Goal: Information Seeking & Learning: Check status

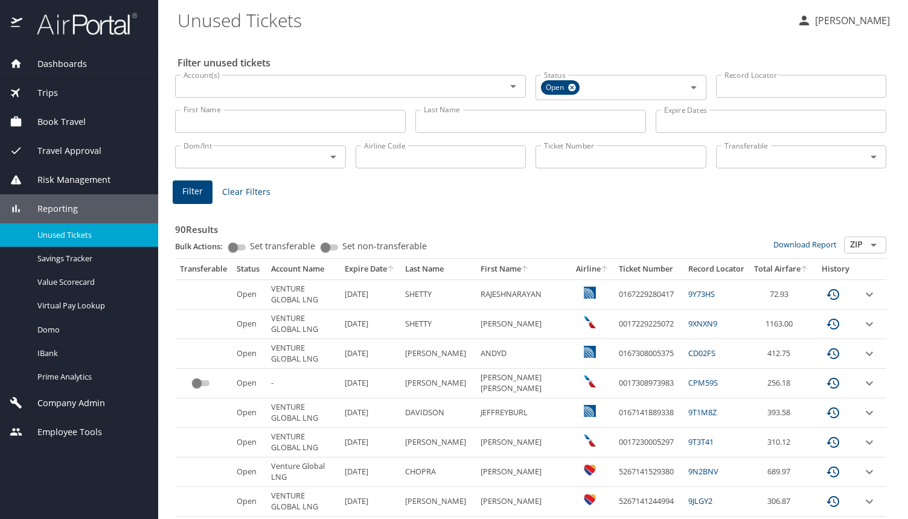
click at [264, 118] on input "First Name" at bounding box center [290, 121] width 231 height 23
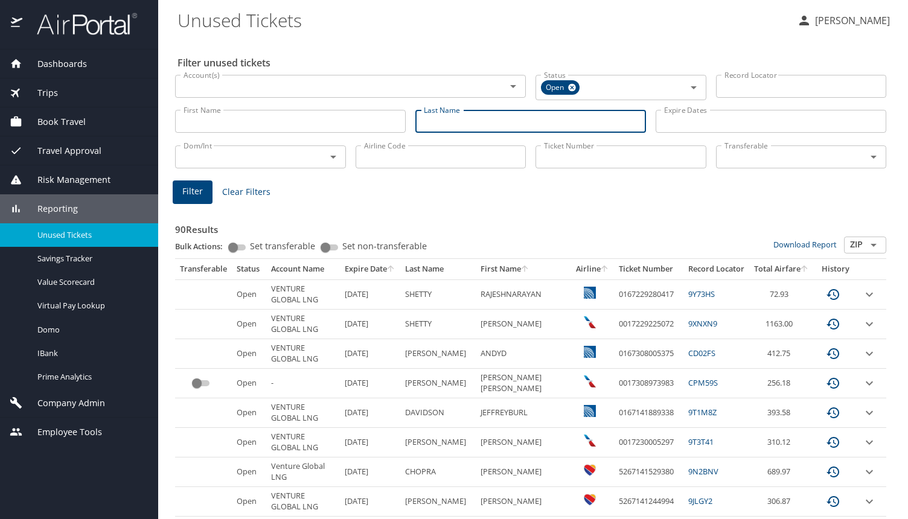
click at [424, 117] on input "Last Name" at bounding box center [530, 121] width 231 height 23
type input "mccormick"
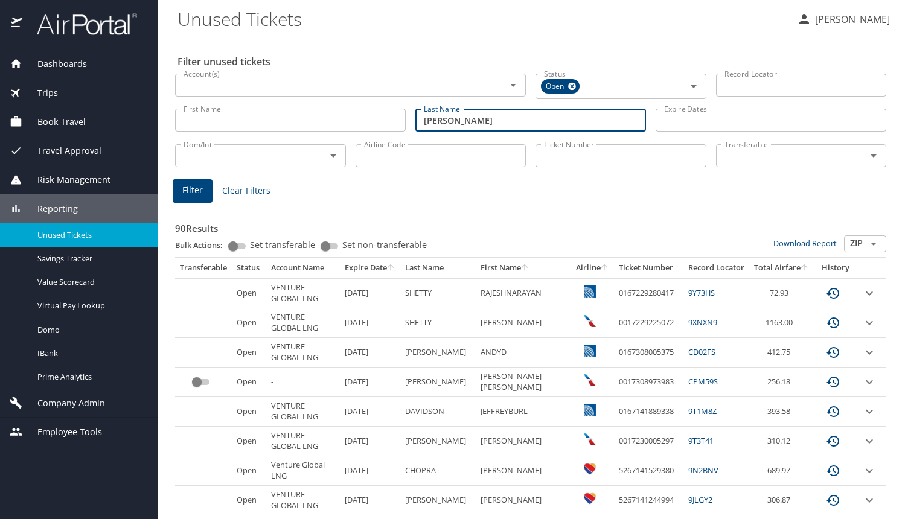
scroll to position [4, 0]
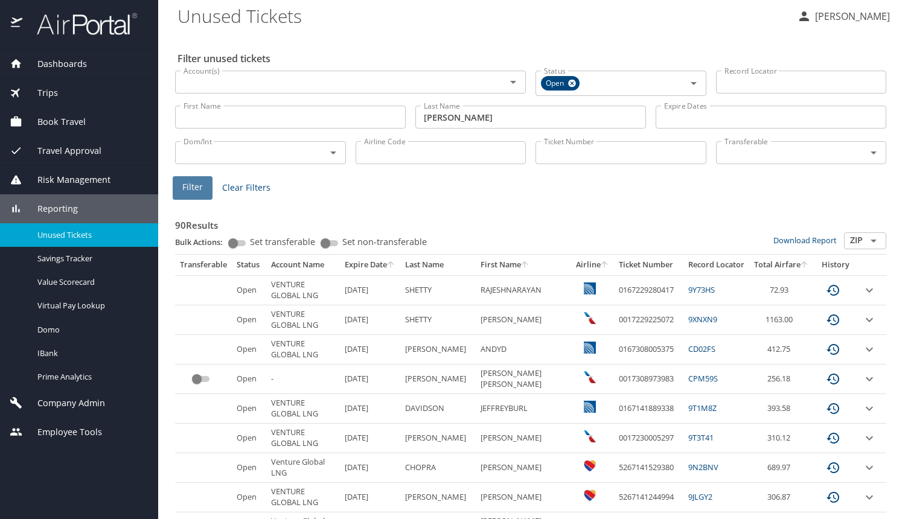
click at [193, 191] on span "Filter" at bounding box center [192, 187] width 21 height 15
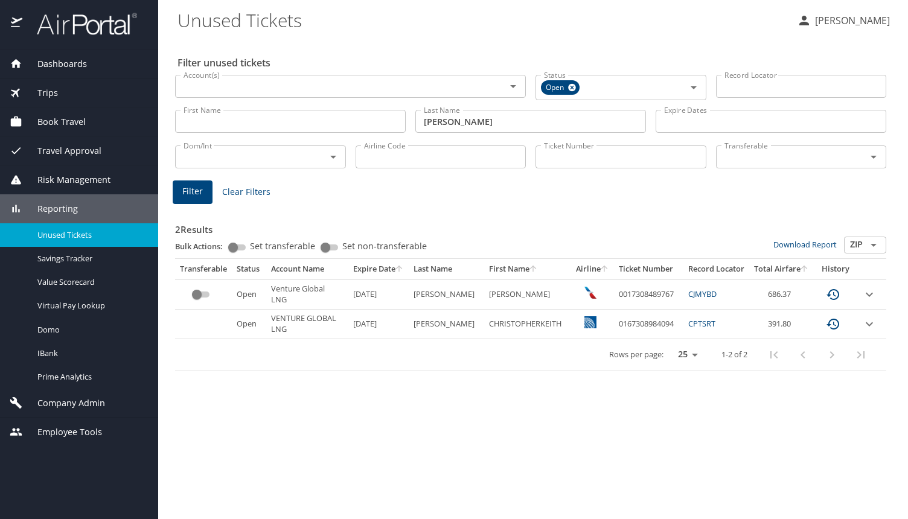
drag, startPoint x: 380, startPoint y: 31, endPoint x: 222, endPoint y: 57, distance: 160.4
click at [380, 31] on Tickets "Unused Tickets" at bounding box center [483, 19] width 610 height 37
click at [50, 63] on span "Dashboards" at bounding box center [54, 63] width 65 height 13
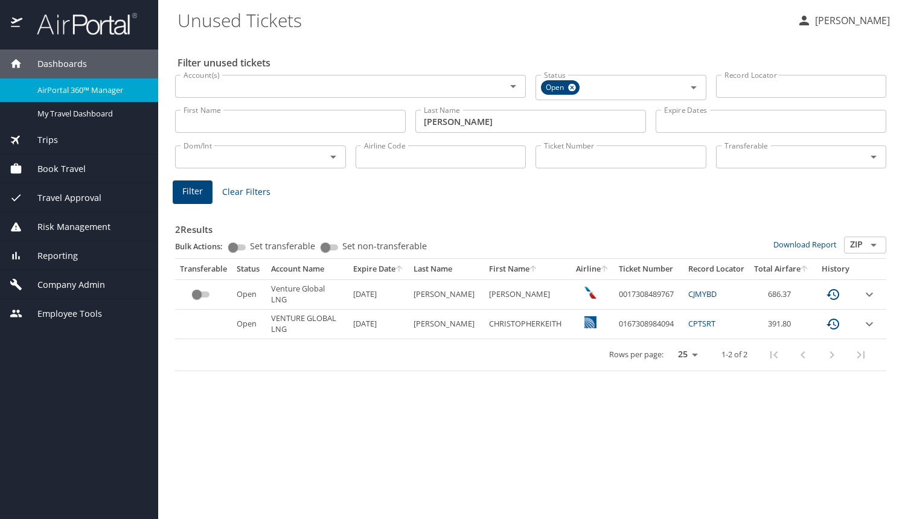
click at [49, 144] on span "Trips" at bounding box center [40, 139] width 36 height 13
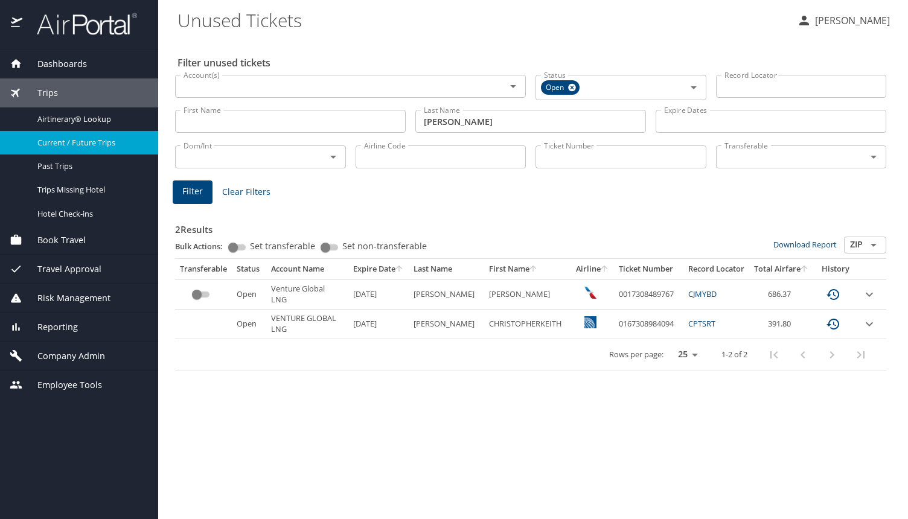
click at [59, 132] on link "Current / Future Trips" at bounding box center [79, 143] width 158 height 24
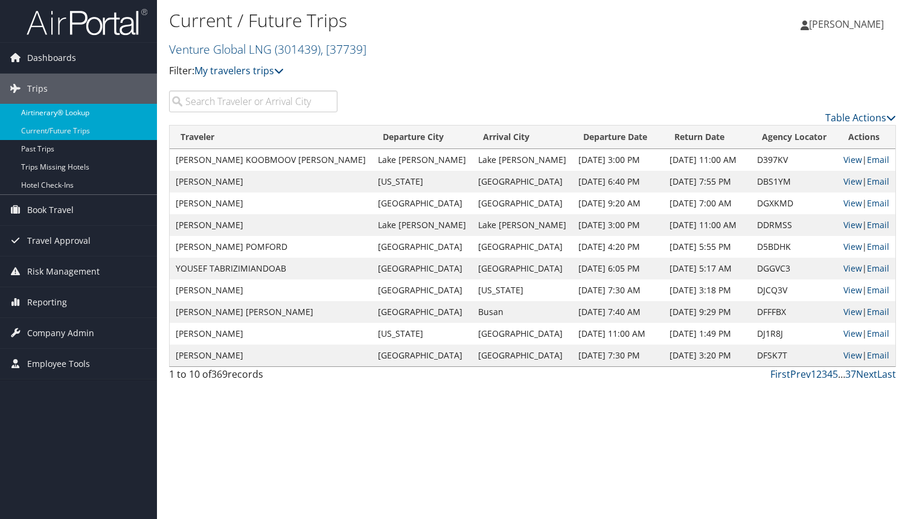
click at [31, 110] on link "Airtinerary® Lookup" at bounding box center [78, 113] width 157 height 18
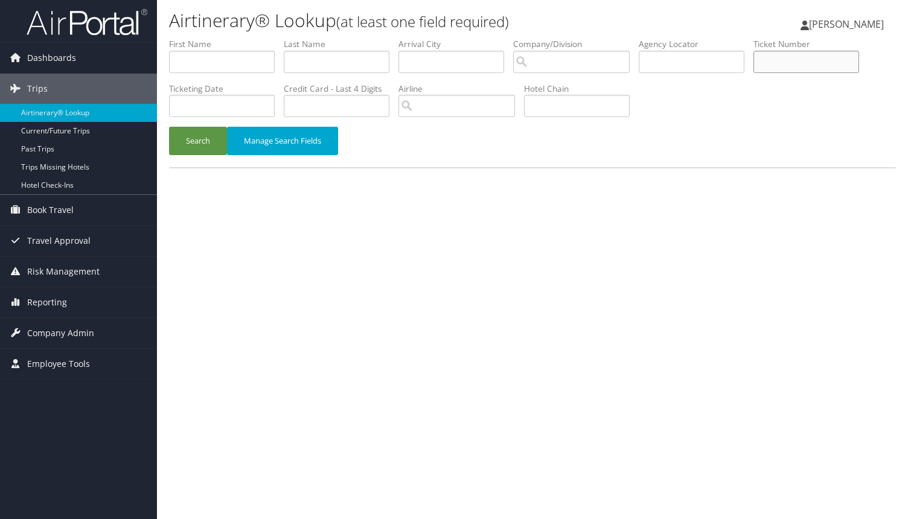
click at [787, 67] on input "text" at bounding box center [807, 62] width 106 height 22
paste input "0167310133700"
click at [169, 127] on button "Search" at bounding box center [198, 141] width 58 height 28
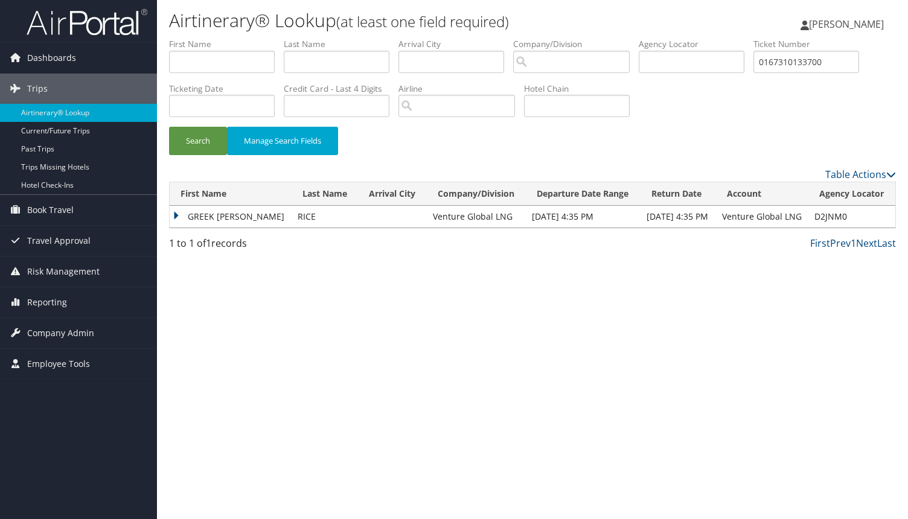
click at [173, 211] on td "GREEK L JR" at bounding box center [231, 217] width 122 height 22
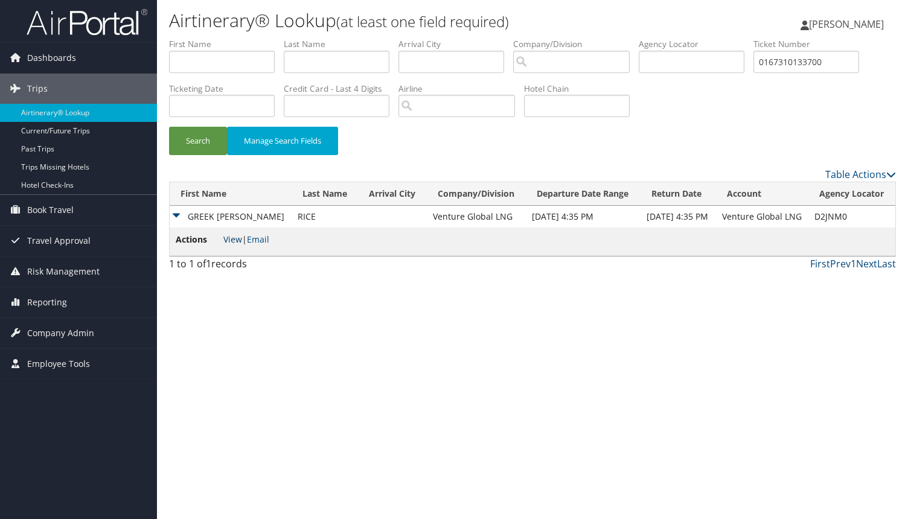
click at [233, 237] on link "View" at bounding box center [232, 239] width 19 height 11
drag, startPoint x: 828, startPoint y: 62, endPoint x: 562, endPoint y: 43, distance: 267.5
click at [562, 38] on ul "First Name Last Name Departure City Arrival City Company/Division Airport/City …" at bounding box center [532, 38] width 727 height 0
paste input "232527515"
click at [169, 127] on button "Search" at bounding box center [198, 141] width 58 height 28
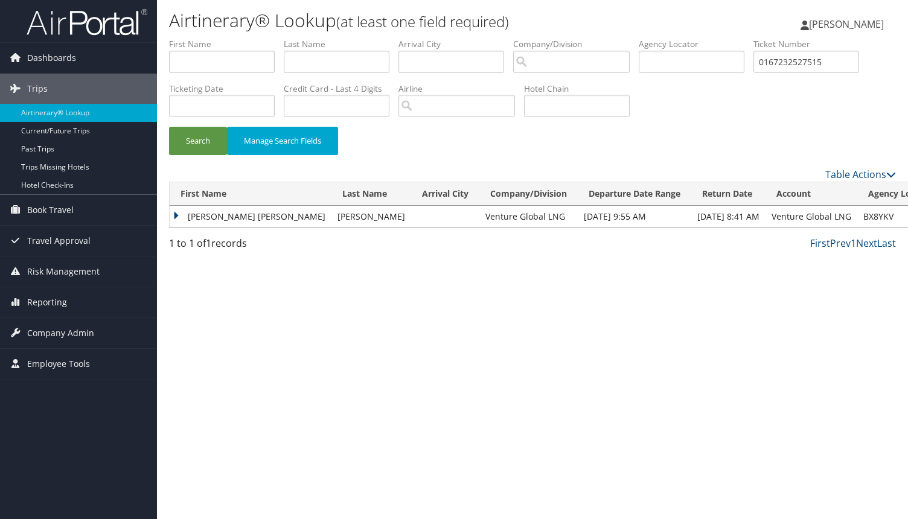
click at [178, 214] on td "CLAIRE ALEXANDRA" at bounding box center [251, 217] width 162 height 22
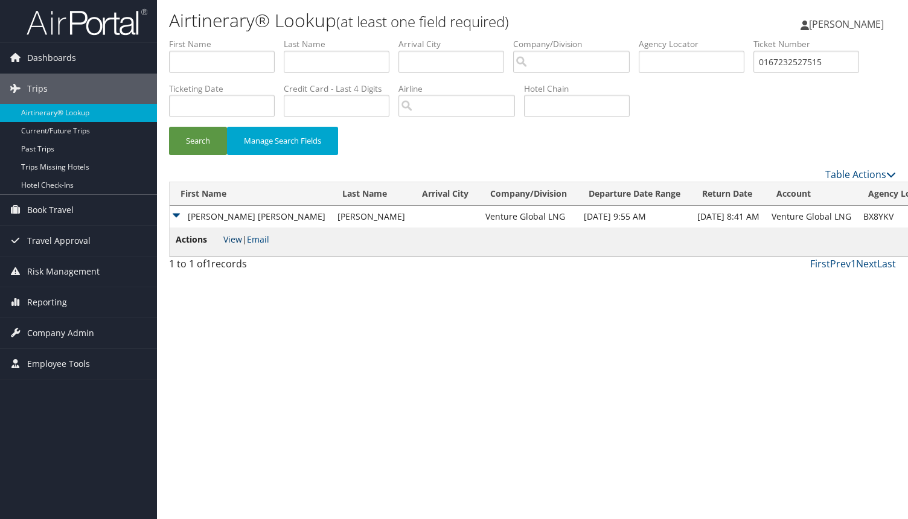
click at [231, 241] on link "View" at bounding box center [232, 239] width 19 height 11
drag, startPoint x: 831, startPoint y: 63, endPoint x: 668, endPoint y: 57, distance: 163.1
click at [668, 38] on ul "First Name Last Name Departure City Arrival City Company/Division Airport/City …" at bounding box center [532, 38] width 727 height 0
paste input "307332341"
click at [169, 127] on button "Search" at bounding box center [198, 141] width 58 height 28
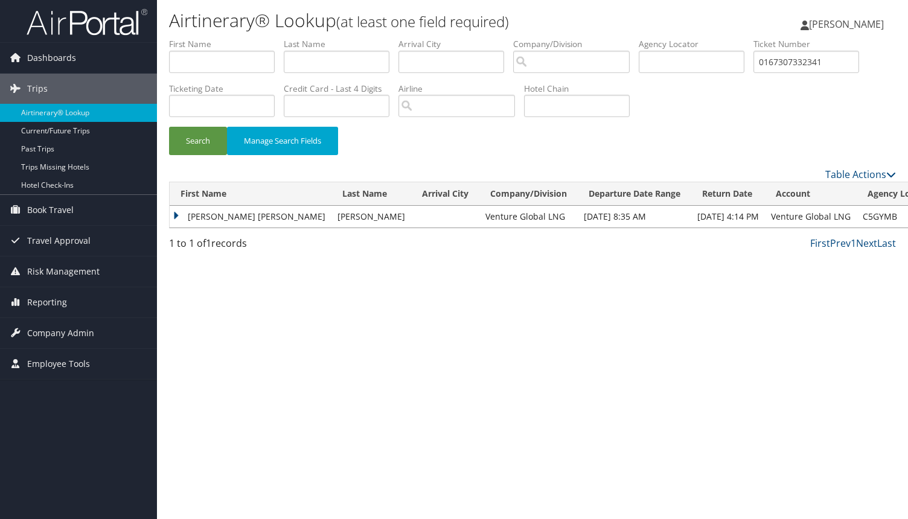
click at [178, 215] on td "SHAYLYN MICHELLE" at bounding box center [251, 217] width 162 height 22
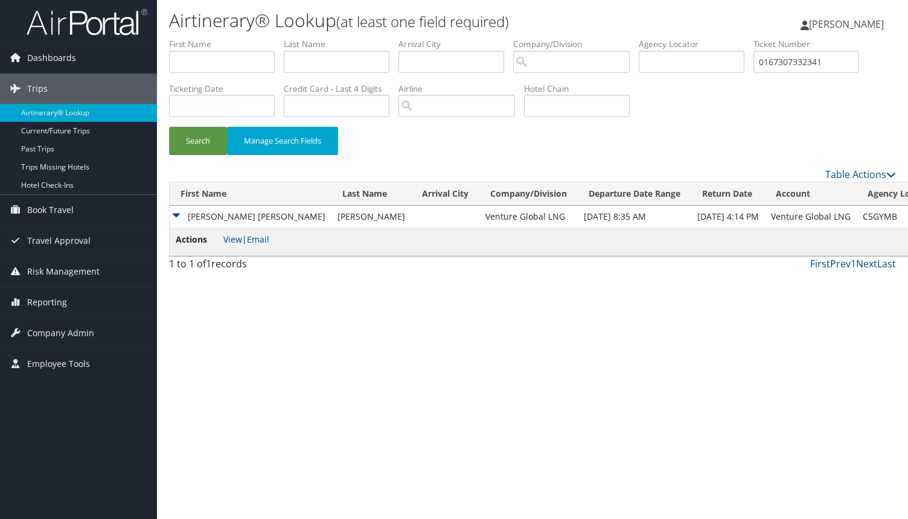
click at [234, 240] on link "View" at bounding box center [232, 239] width 19 height 11
drag, startPoint x: 837, startPoint y: 63, endPoint x: 596, endPoint y: 46, distance: 242.1
click at [598, 38] on ul "First Name Last Name Departure City Arrival City Company/Division Airport/City …" at bounding box center [532, 38] width 727 height 0
paste input "10622508"
click at [169, 127] on button "Search" at bounding box center [198, 141] width 58 height 28
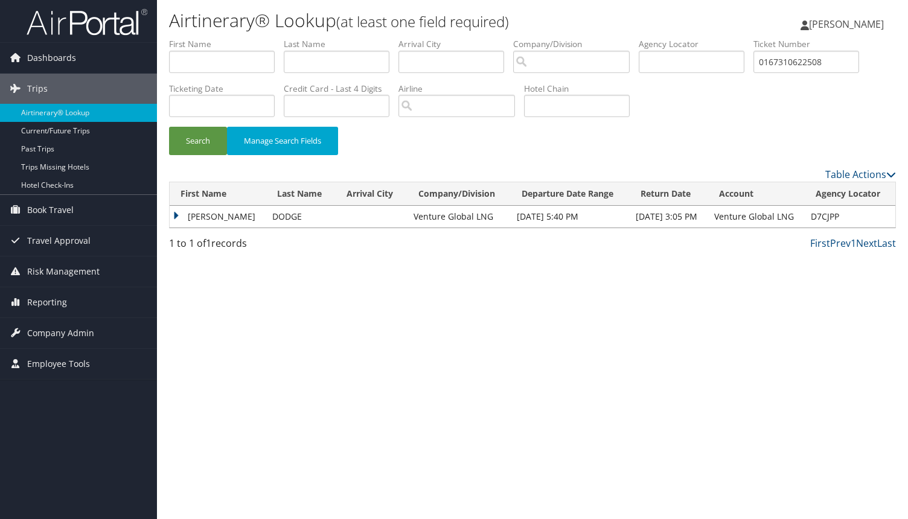
click at [179, 216] on td "MARK T" at bounding box center [218, 217] width 97 height 22
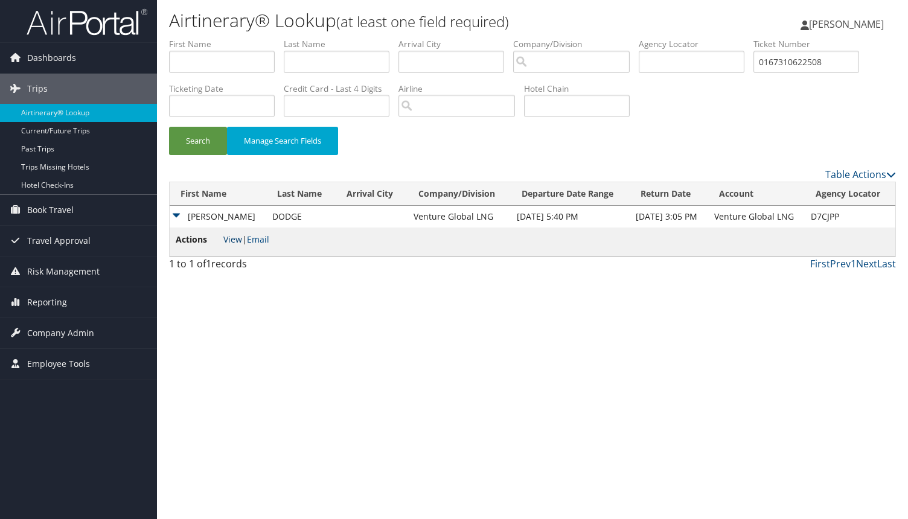
click at [229, 238] on link "View" at bounding box center [232, 239] width 19 height 11
drag, startPoint x: 828, startPoint y: 62, endPoint x: 506, endPoint y: 46, distance: 322.2
click at [510, 38] on ul "First Name Last Name Departure City Arrival City Company/Division Airport/City …" at bounding box center [532, 38] width 727 height 0
paste input "08877415"
click at [169, 127] on button "Search" at bounding box center [198, 141] width 58 height 28
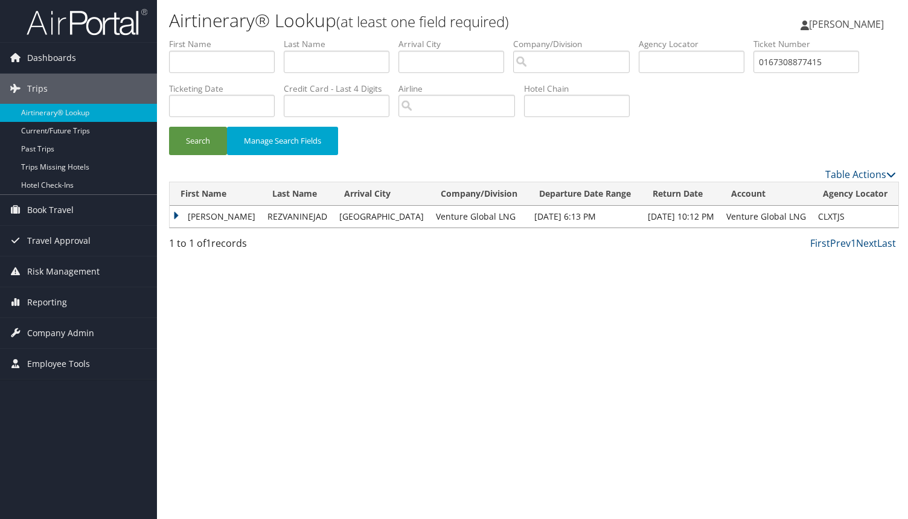
click at [183, 218] on td "SOHEIL" at bounding box center [216, 217] width 92 height 22
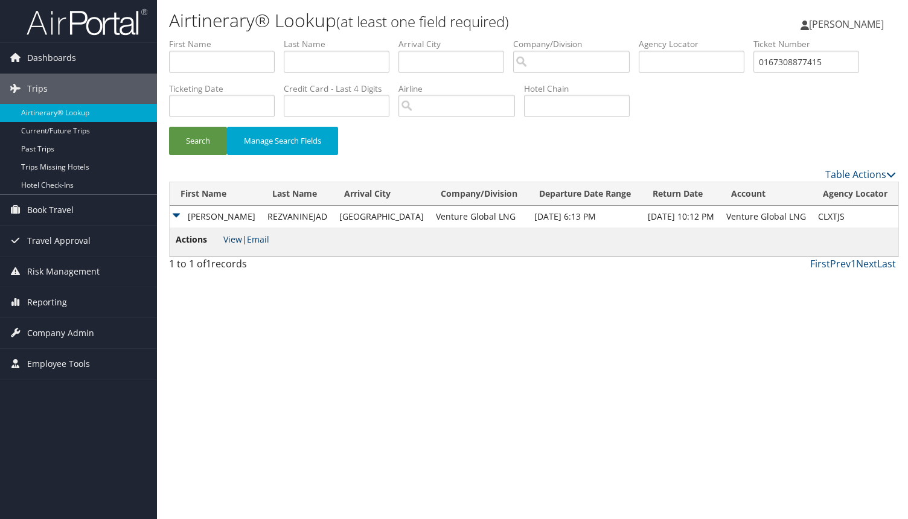
click at [233, 236] on link "View" at bounding box center [232, 239] width 19 height 11
drag, startPoint x: 824, startPoint y: 63, endPoint x: 612, endPoint y: 54, distance: 212.1
click at [612, 38] on ul "First Name Last Name Departure City Arrival City Company/Division Airport/City …" at bounding box center [532, 38] width 727 height 0
paste input "10163128"
click at [169, 127] on button "Search" at bounding box center [198, 141] width 58 height 28
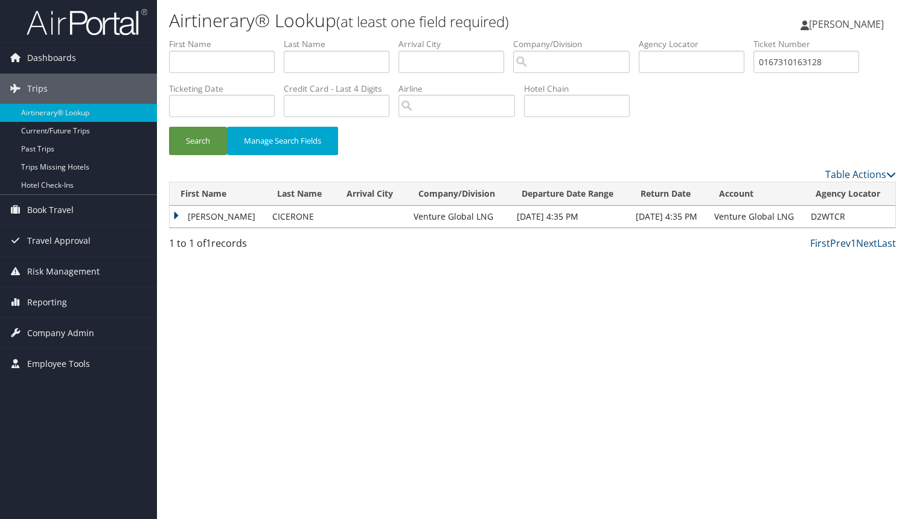
click at [171, 216] on td "DOUGLAS SCOTT" at bounding box center [218, 217] width 97 height 22
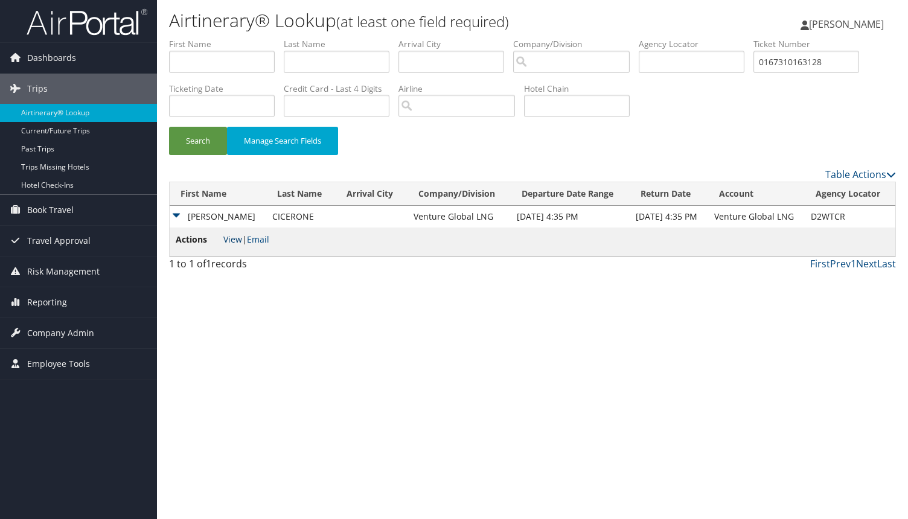
click at [235, 242] on link "View" at bounding box center [232, 239] width 19 height 11
drag, startPoint x: 830, startPoint y: 62, endPoint x: 591, endPoint y: 62, distance: 239.1
click at [595, 38] on ul "First Name Last Name Departure City Arrival City Company/Division Airport/City …" at bounding box center [532, 38] width 727 height 0
paste input "548060"
click at [169, 127] on button "Search" at bounding box center [198, 141] width 58 height 28
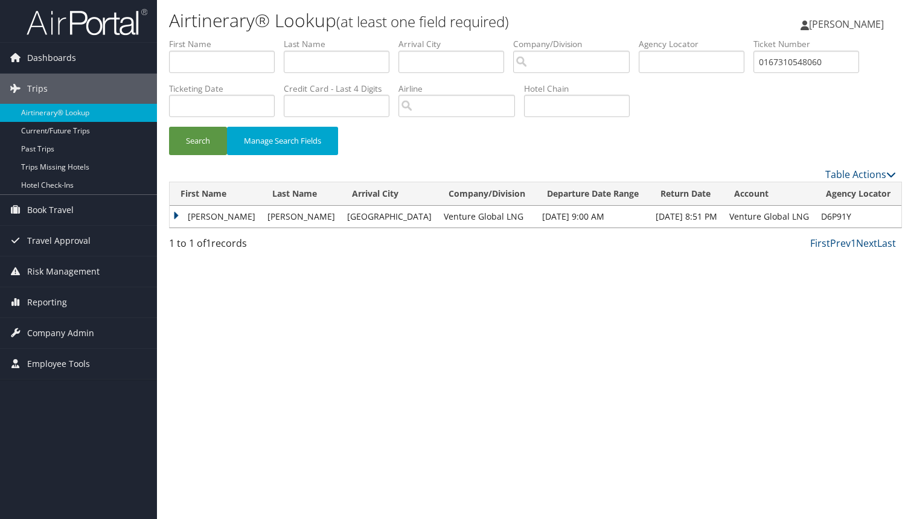
click at [176, 216] on td "NOORUDDIN" at bounding box center [216, 217] width 92 height 22
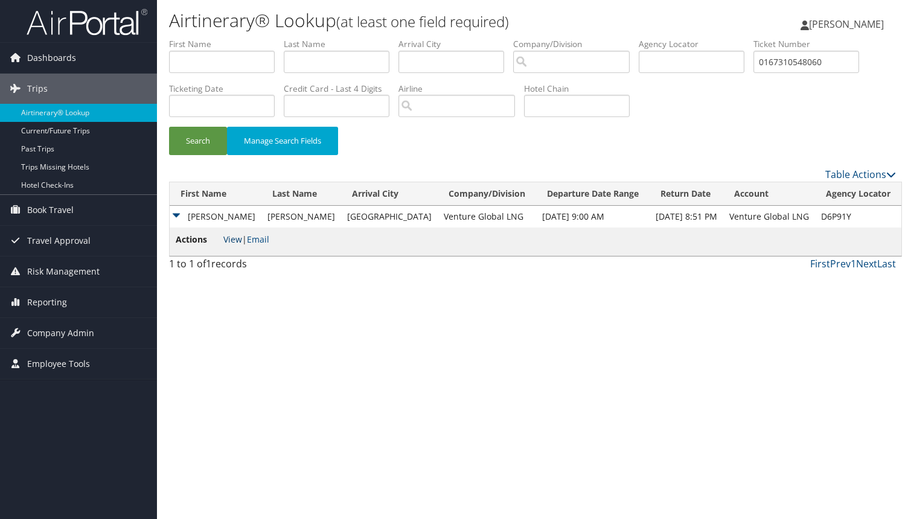
click at [228, 240] on link "View" at bounding box center [232, 239] width 19 height 11
drag, startPoint x: 809, startPoint y: 63, endPoint x: 594, endPoint y: 60, distance: 215.0
click at [594, 38] on ul "First Name Last Name Departure City Arrival City Company/Division Airport/City …" at bounding box center [532, 38] width 727 height 0
paste input "617800"
type input "0167310617800"
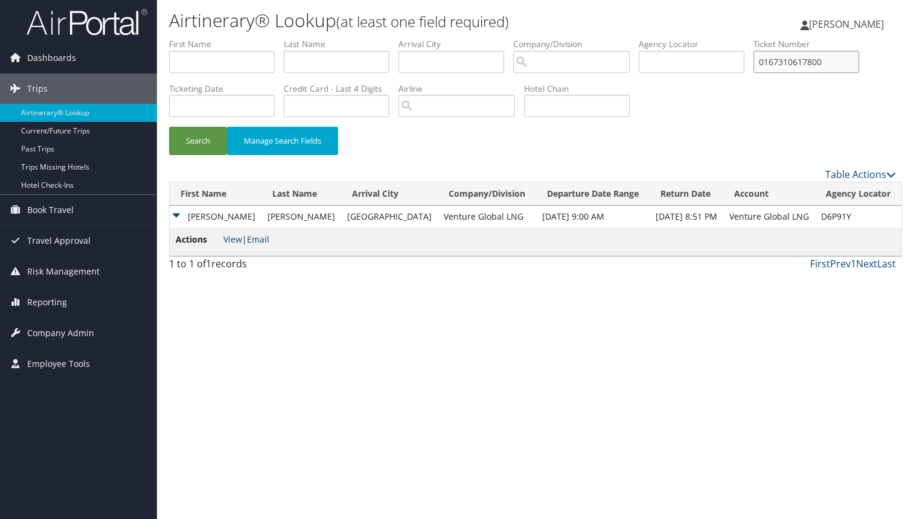
click at [169, 127] on button "Search" at bounding box center [198, 141] width 58 height 28
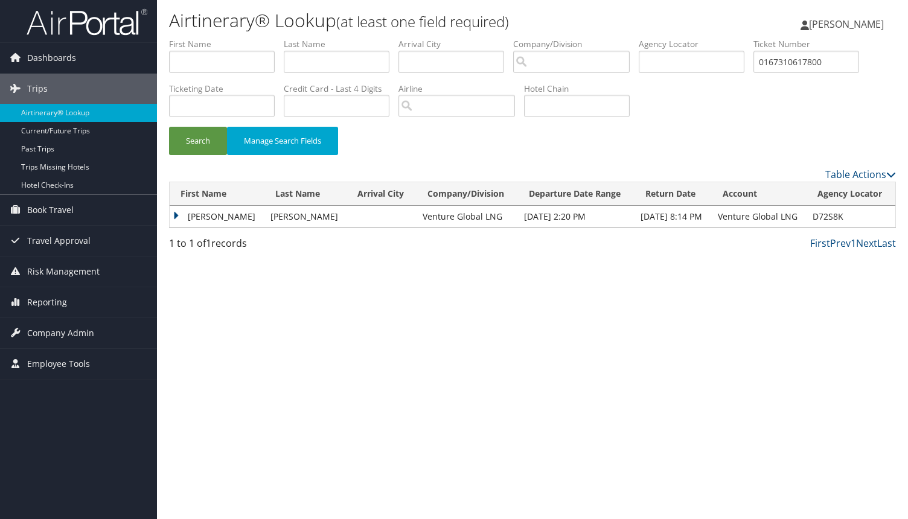
click at [175, 214] on td "ROBERT JAY" at bounding box center [217, 217] width 95 height 22
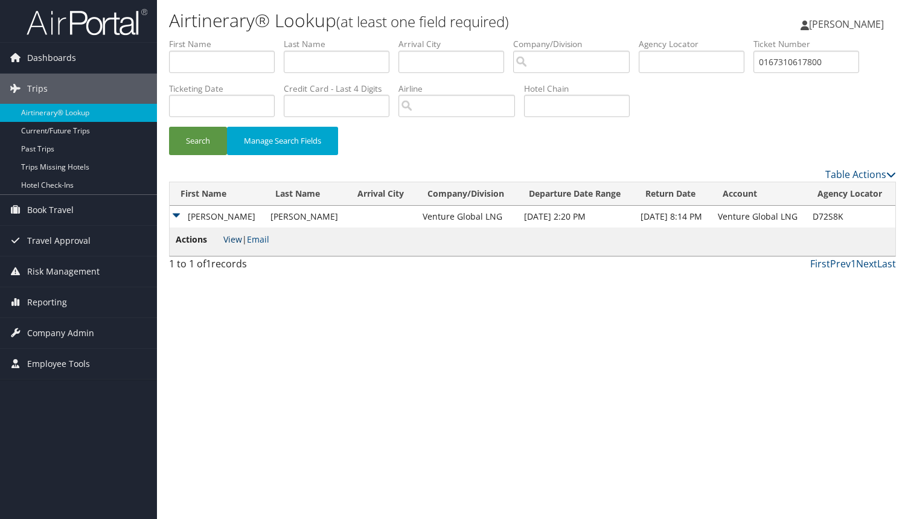
click at [229, 241] on link "View" at bounding box center [232, 239] width 19 height 11
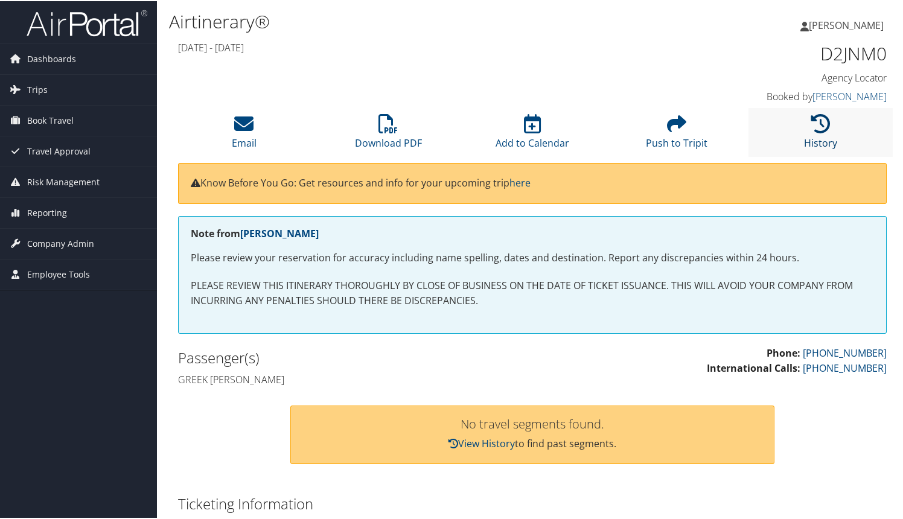
click at [819, 124] on icon at bounding box center [820, 122] width 19 height 19
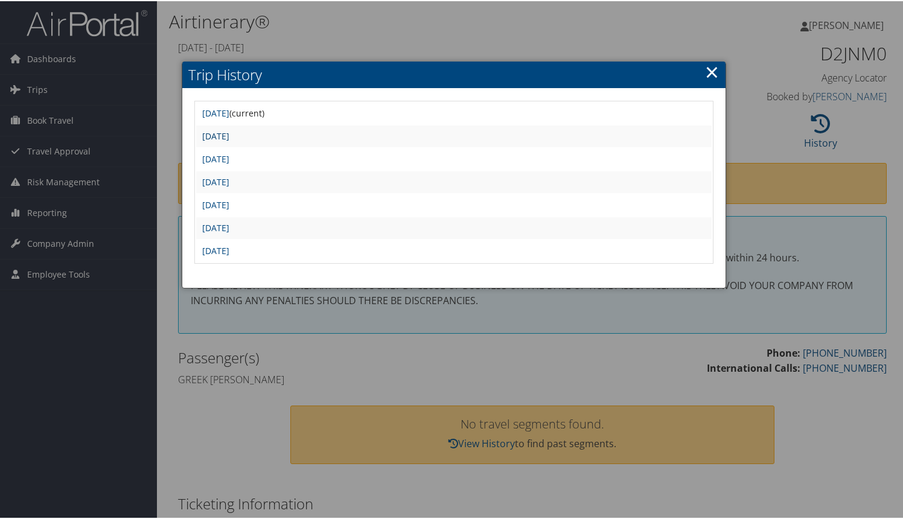
click at [229, 139] on link "Mon Aug 11 15:52:50 MDT 2025" at bounding box center [215, 134] width 27 height 11
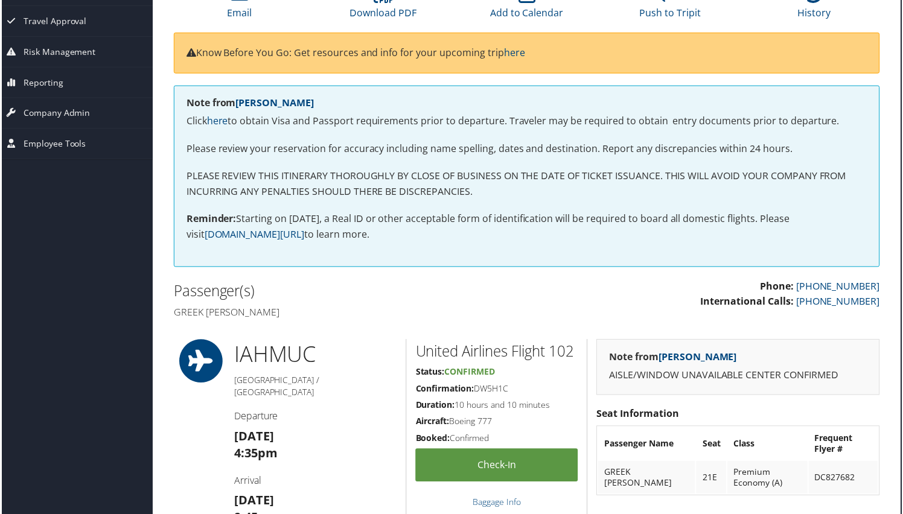
scroll to position [0, 5]
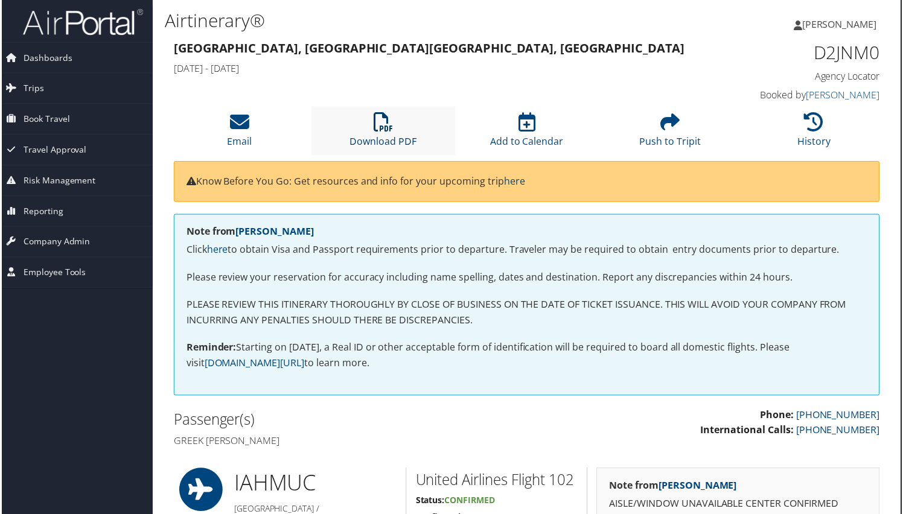
click at [373, 132] on icon at bounding box center [382, 122] width 19 height 19
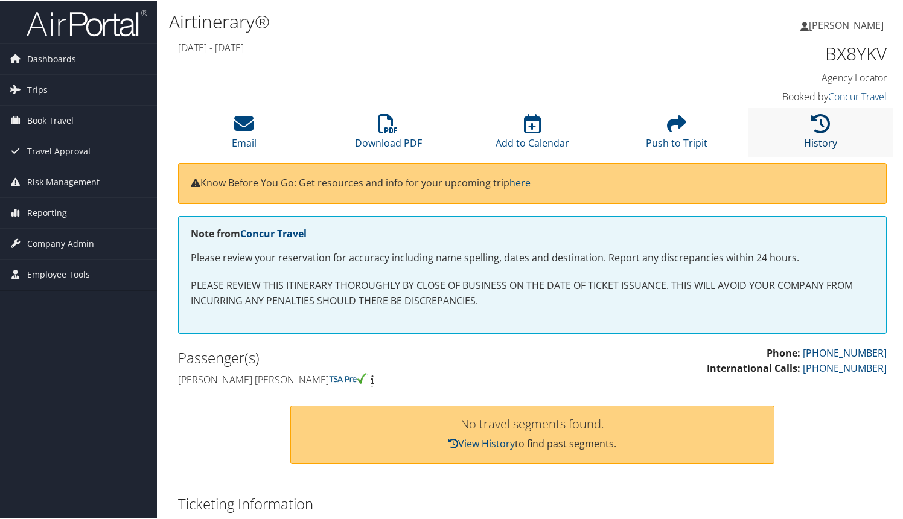
click at [819, 127] on icon at bounding box center [820, 122] width 19 height 19
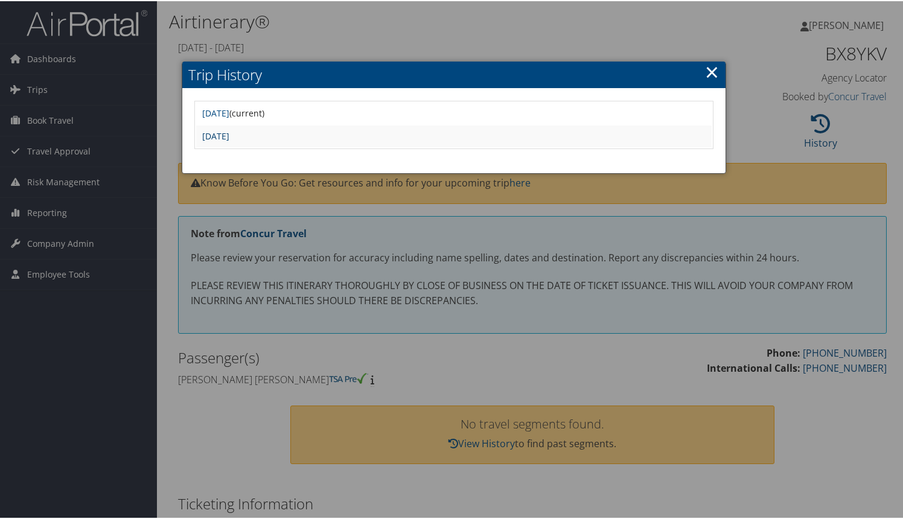
click at [229, 132] on link "[DATE]" at bounding box center [215, 134] width 27 height 11
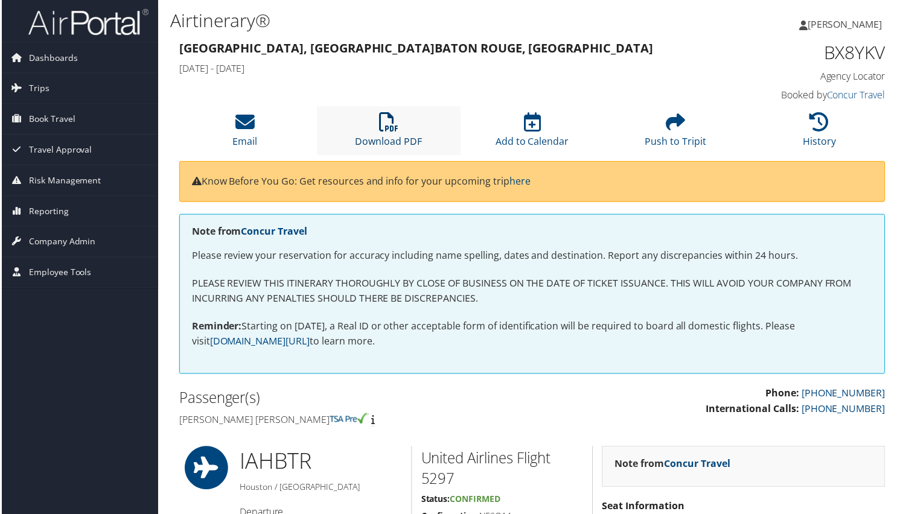
click at [391, 132] on icon at bounding box center [388, 122] width 19 height 19
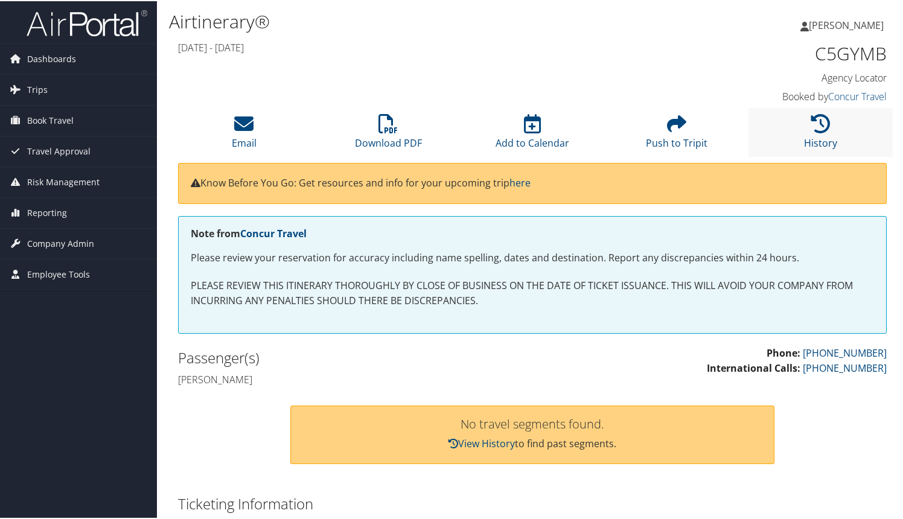
click at [823, 133] on li "History" at bounding box center [821, 131] width 144 height 49
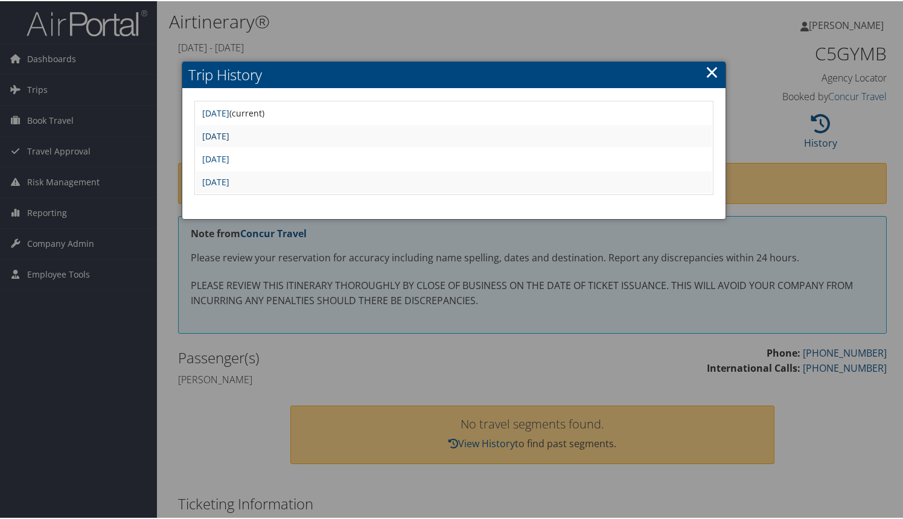
click at [229, 129] on link "Mon May 5 11:06:54 MDT 2025" at bounding box center [215, 134] width 27 height 11
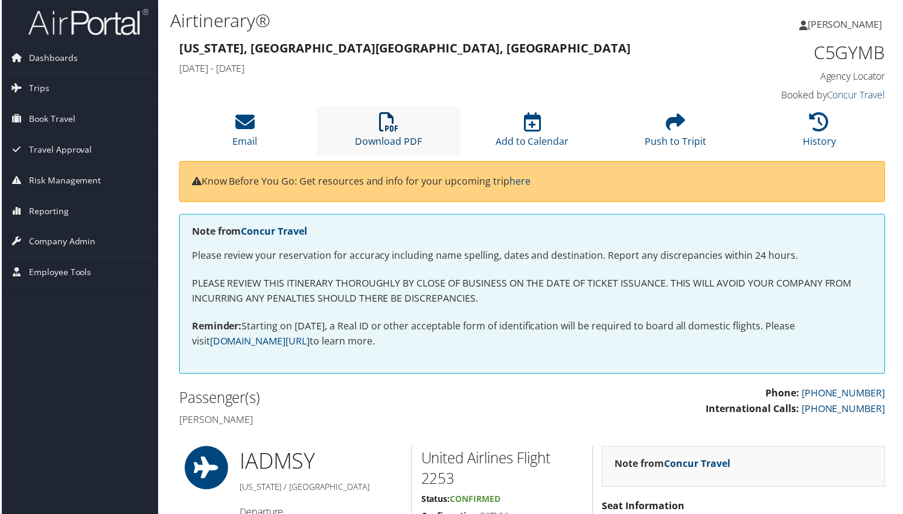
click at [380, 126] on icon at bounding box center [388, 122] width 19 height 19
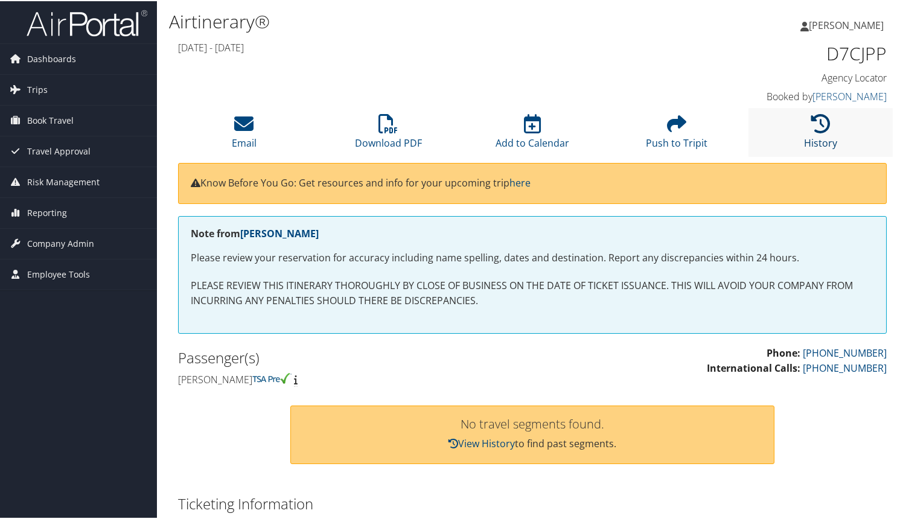
click at [816, 140] on link "History" at bounding box center [820, 134] width 33 height 29
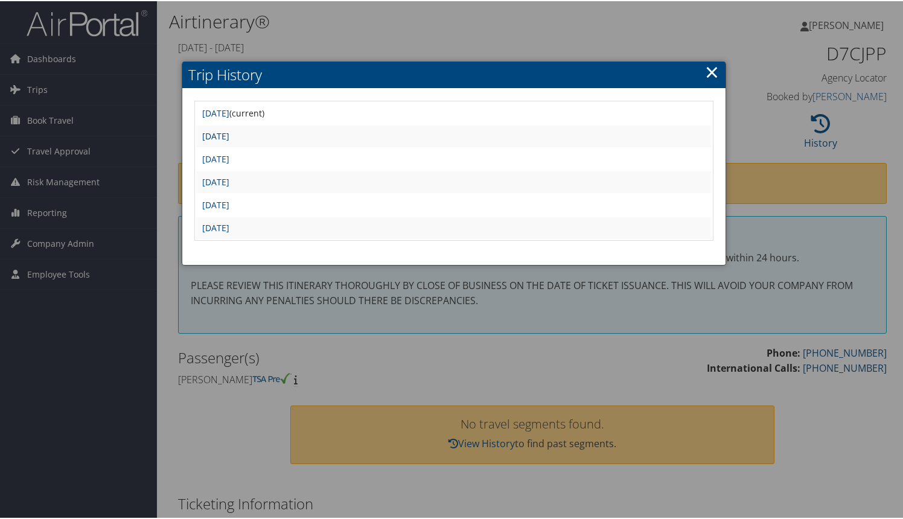
click at [229, 138] on link "Wed Aug 27 16:35:15 MDT 2025" at bounding box center [215, 134] width 27 height 11
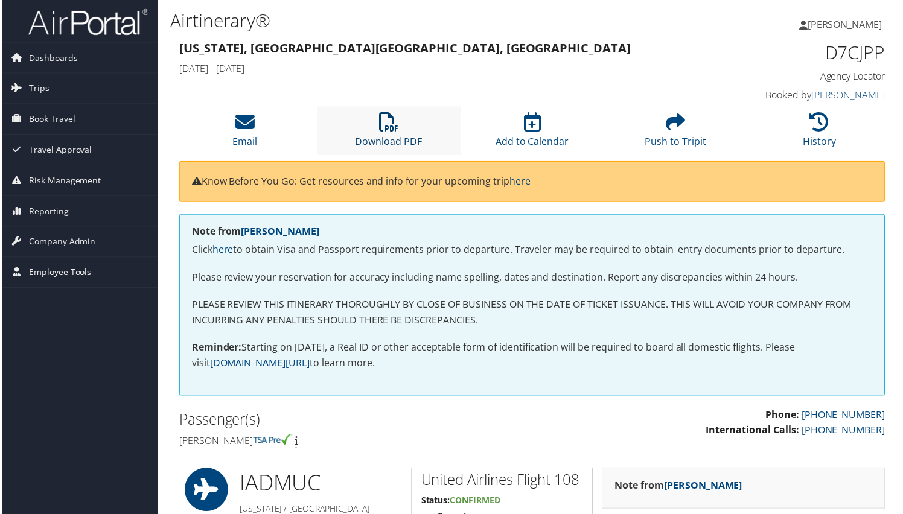
click at [386, 138] on link "Download PDF" at bounding box center [388, 134] width 67 height 29
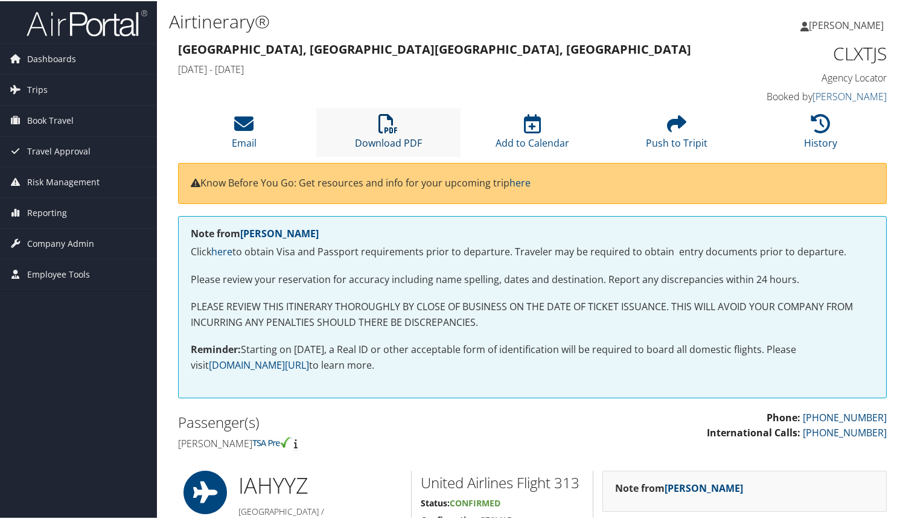
click at [382, 122] on icon at bounding box center [388, 122] width 19 height 19
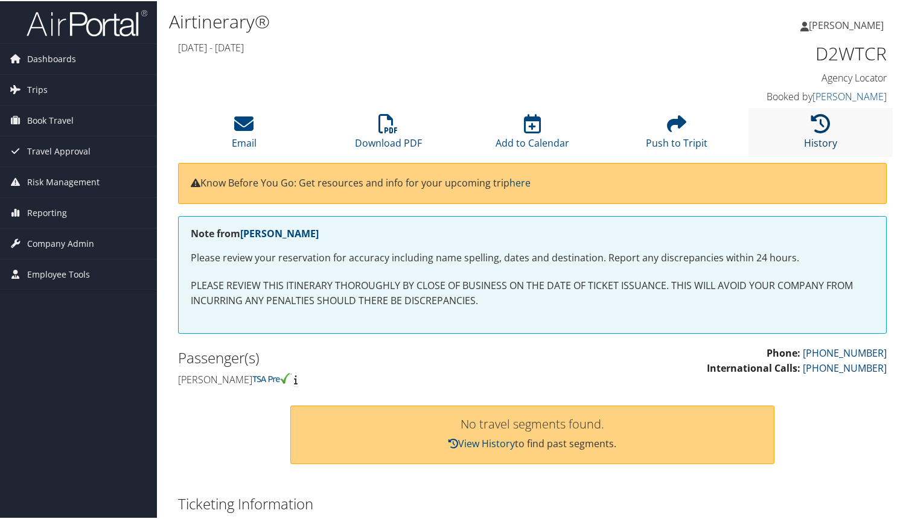
click at [810, 135] on link "History" at bounding box center [820, 134] width 33 height 29
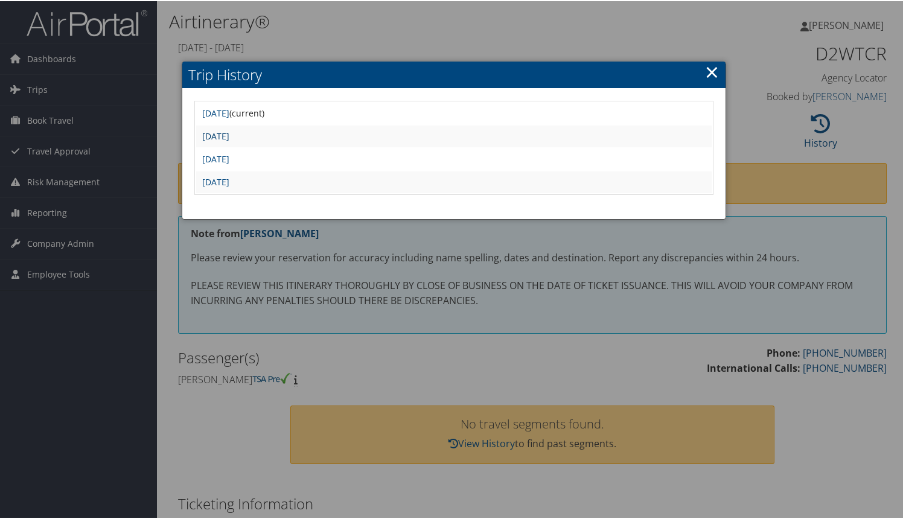
click at [229, 132] on link "Tue Aug 12 11:54:26 MDT 2025" at bounding box center [215, 134] width 27 height 11
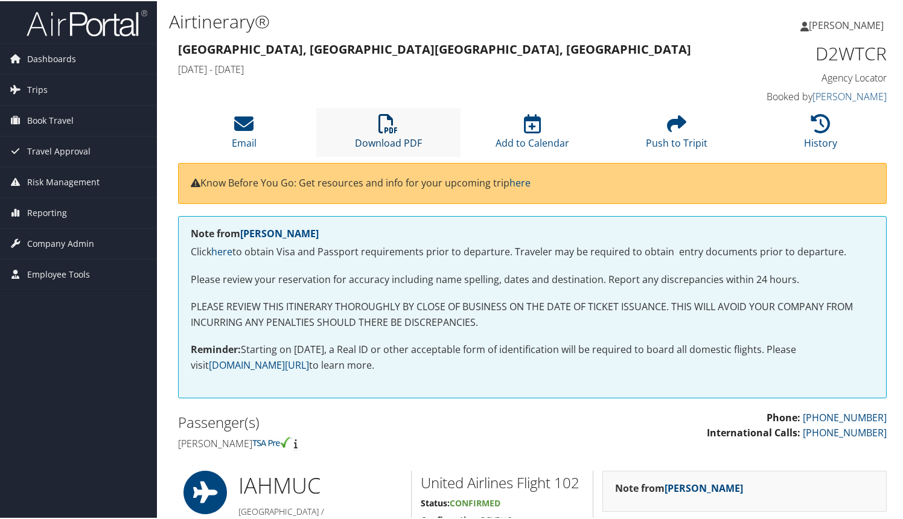
click at [385, 117] on icon at bounding box center [388, 122] width 19 height 19
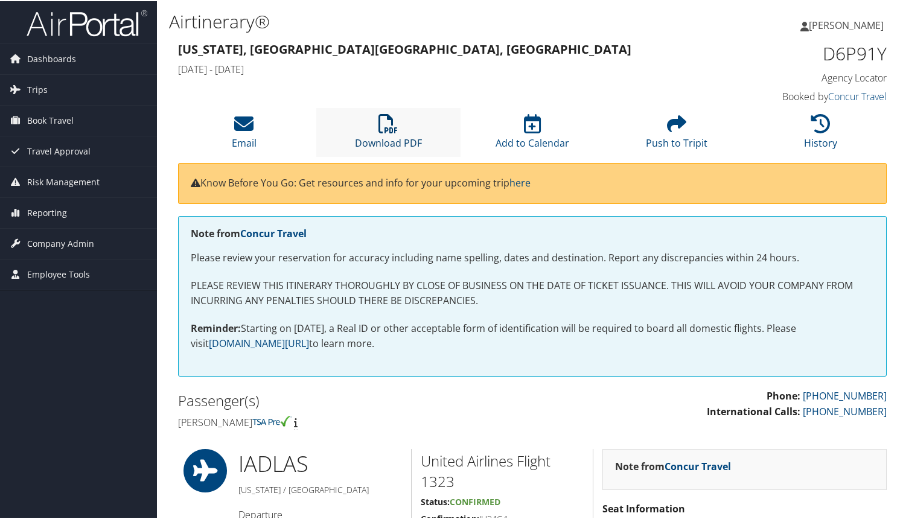
click at [386, 124] on icon at bounding box center [388, 122] width 19 height 19
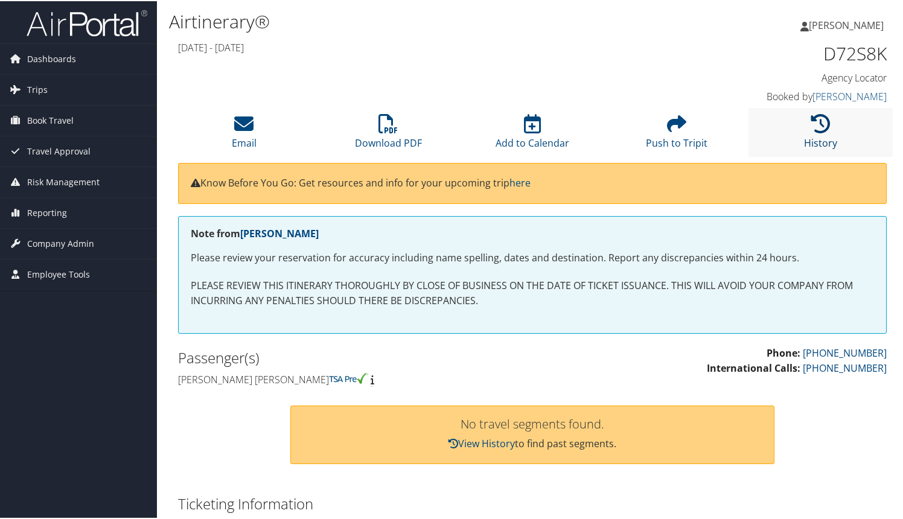
click at [811, 129] on icon at bounding box center [820, 122] width 19 height 19
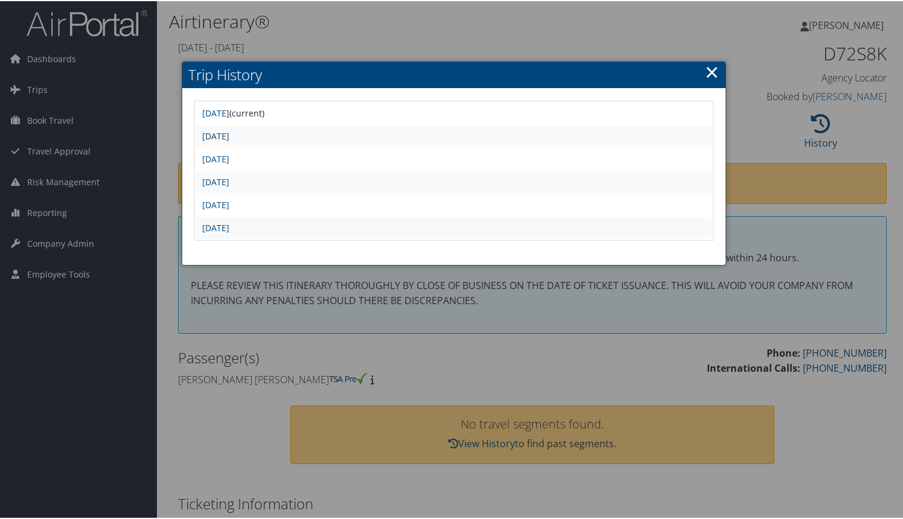
click at [229, 132] on link "[DATE]" at bounding box center [215, 134] width 27 height 11
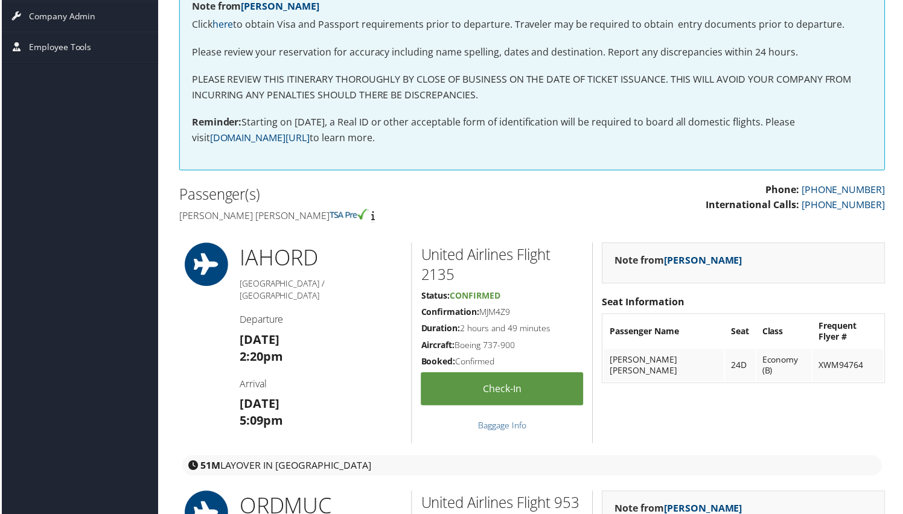
scroll to position [109, 0]
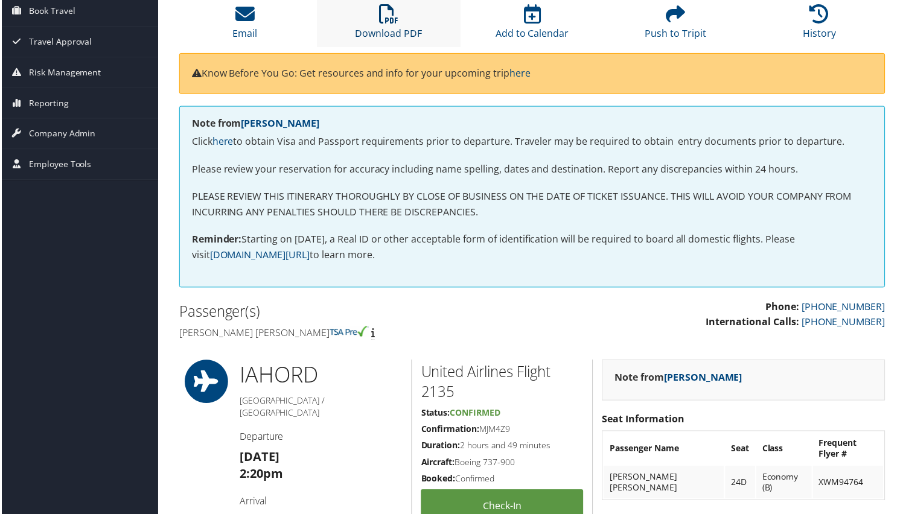
click at [380, 17] on icon at bounding box center [388, 13] width 19 height 19
